Goal: Information Seeking & Learning: Learn about a topic

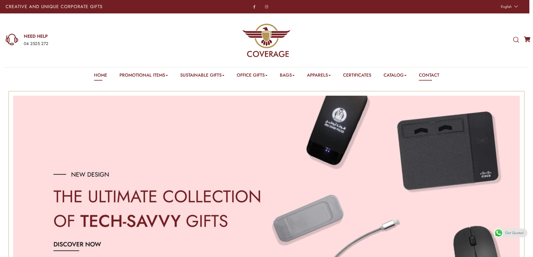
click at [423, 76] on link "Contact" at bounding box center [429, 76] width 20 height 9
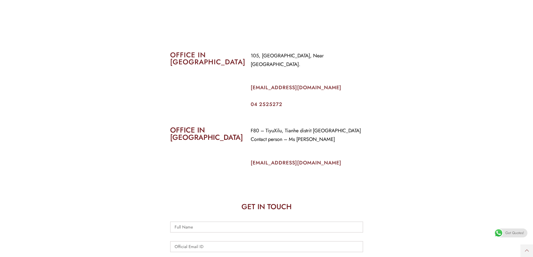
scroll to position [252, 0]
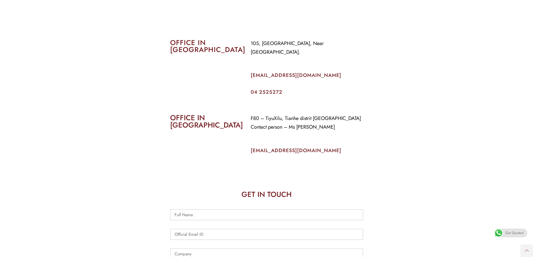
drag, startPoint x: 284, startPoint y: 142, endPoint x: 375, endPoint y: 147, distance: 91.3
click at [375, 147] on e-page-transition at bounding box center [266, 128] width 533 height 257
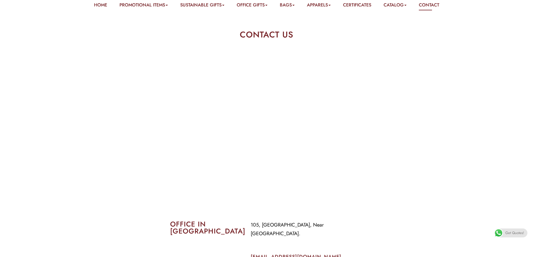
scroll to position [0, 0]
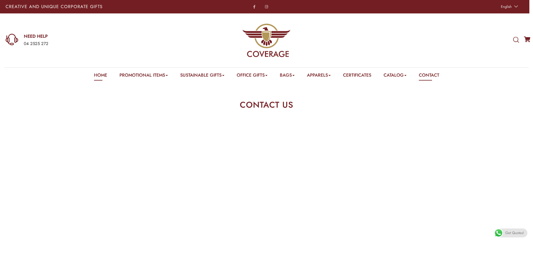
click at [94, 75] on link "Home" at bounding box center [100, 76] width 13 height 9
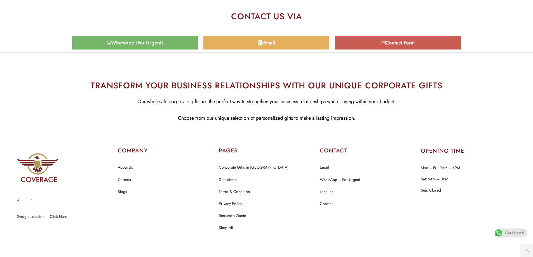
scroll to position [2747, 0]
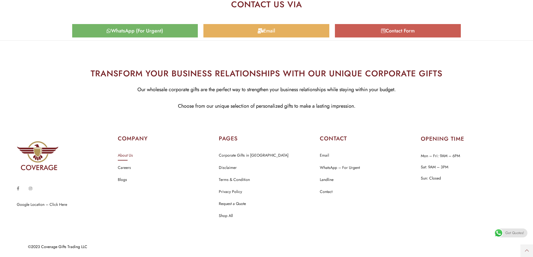
click at [127, 156] on link "About Us" at bounding box center [125, 155] width 15 height 7
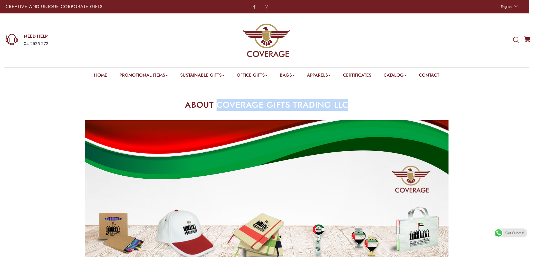
drag, startPoint x: 217, startPoint y: 105, endPoint x: 351, endPoint y: 105, distance: 134.3
click at [351, 105] on h2 "ABOUT COVERAGE GIFTS TRADING LLC" at bounding box center [267, 105] width 294 height 8
copy h2 "COVERAGE GIFTS TRADING LLC"
